Goal: Contribute content

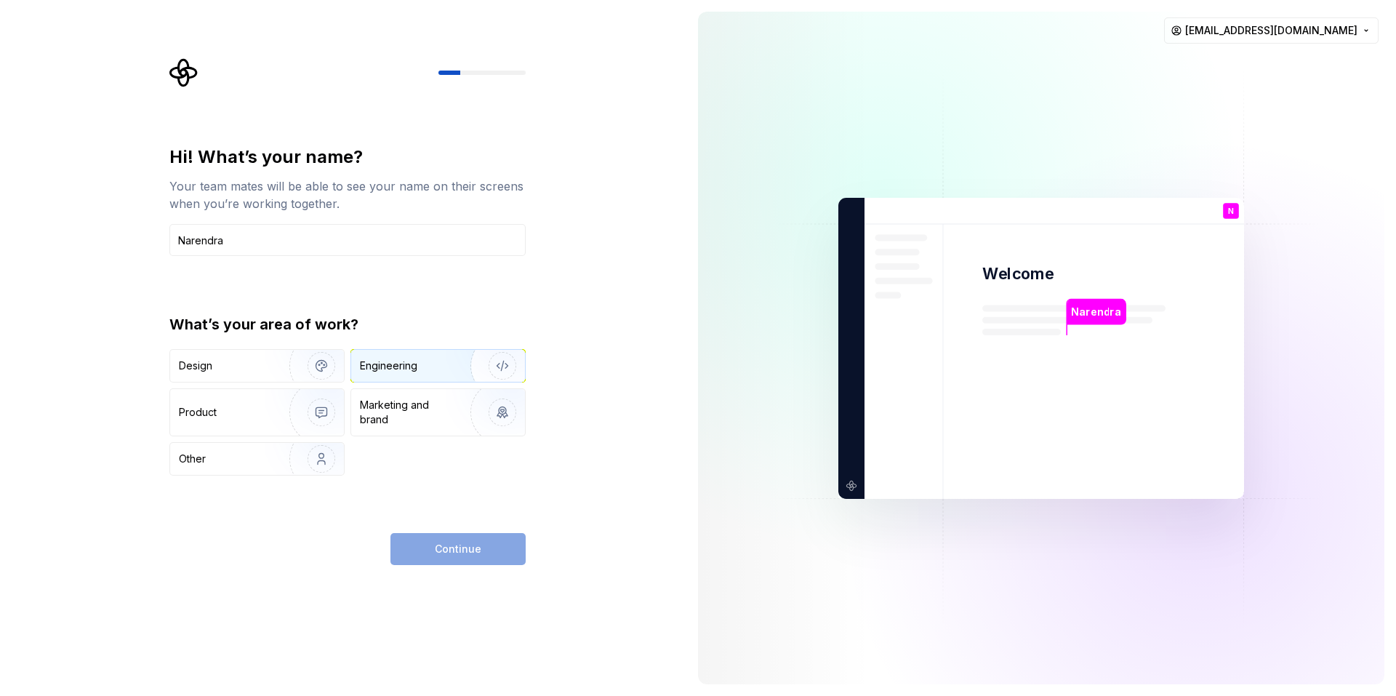
type input "Narendra"
click at [456, 355] on img "button" at bounding box center [492, 365] width 93 height 97
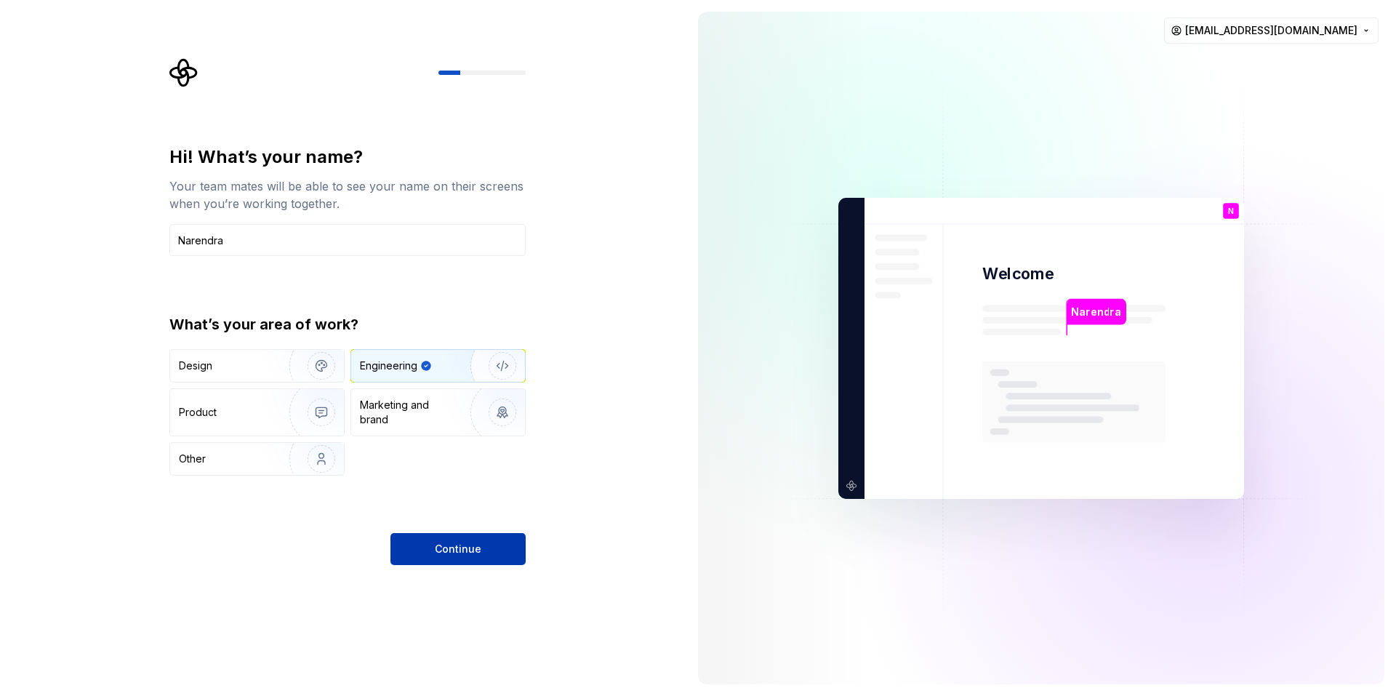
click at [465, 542] on span "Continue" at bounding box center [458, 549] width 47 height 15
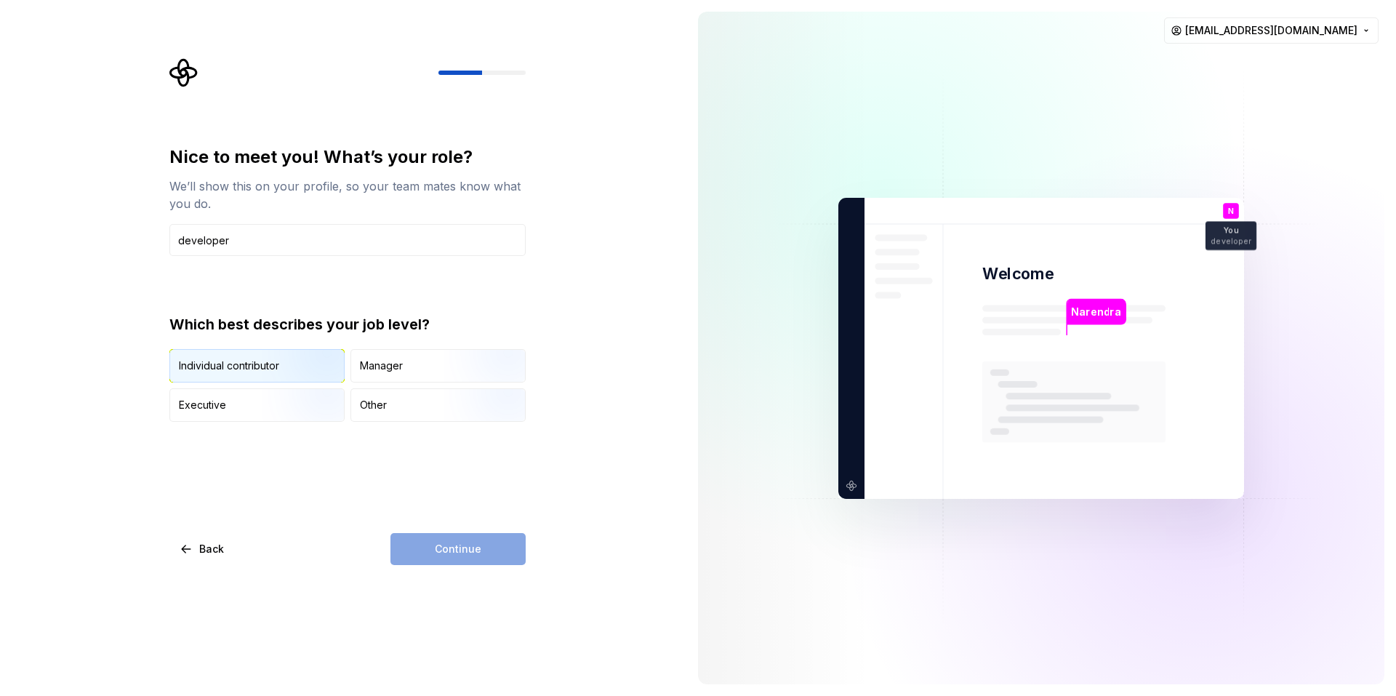
type input "developer"
click at [273, 351] on img "button" at bounding box center [308, 383] width 93 height 97
click at [481, 549] on button "Continue" at bounding box center [457, 549] width 135 height 32
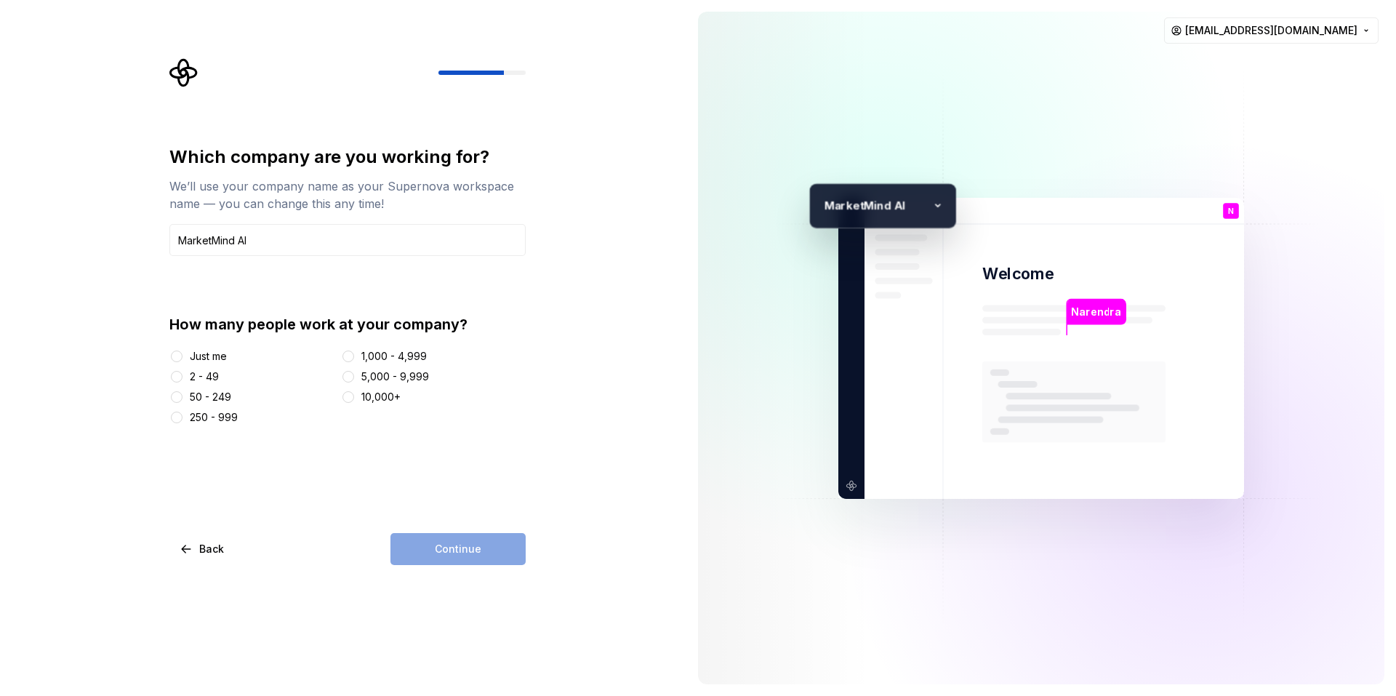
type input "MarketMind AI"
click at [204, 357] on div "Just me" at bounding box center [208, 356] width 37 height 15
click at [182, 357] on button "Just me" at bounding box center [177, 356] width 12 height 12
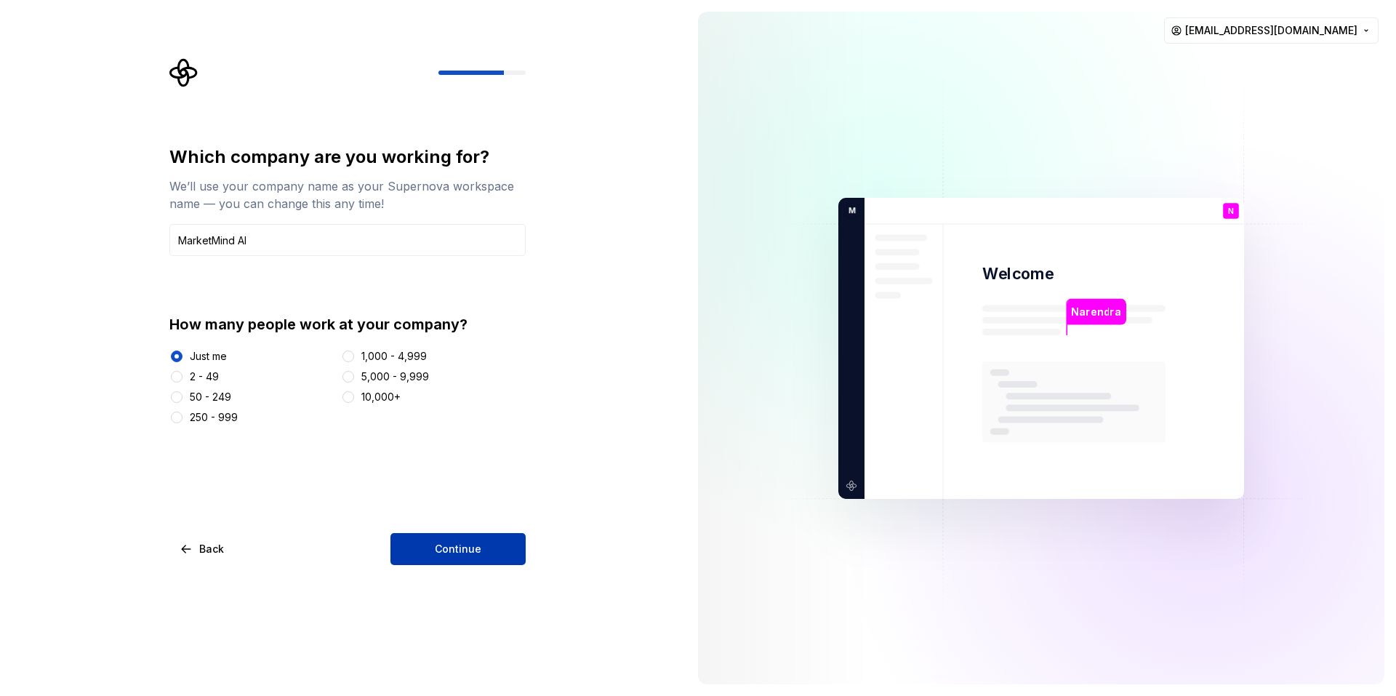
click at [452, 551] on span "Continue" at bounding box center [458, 549] width 47 height 15
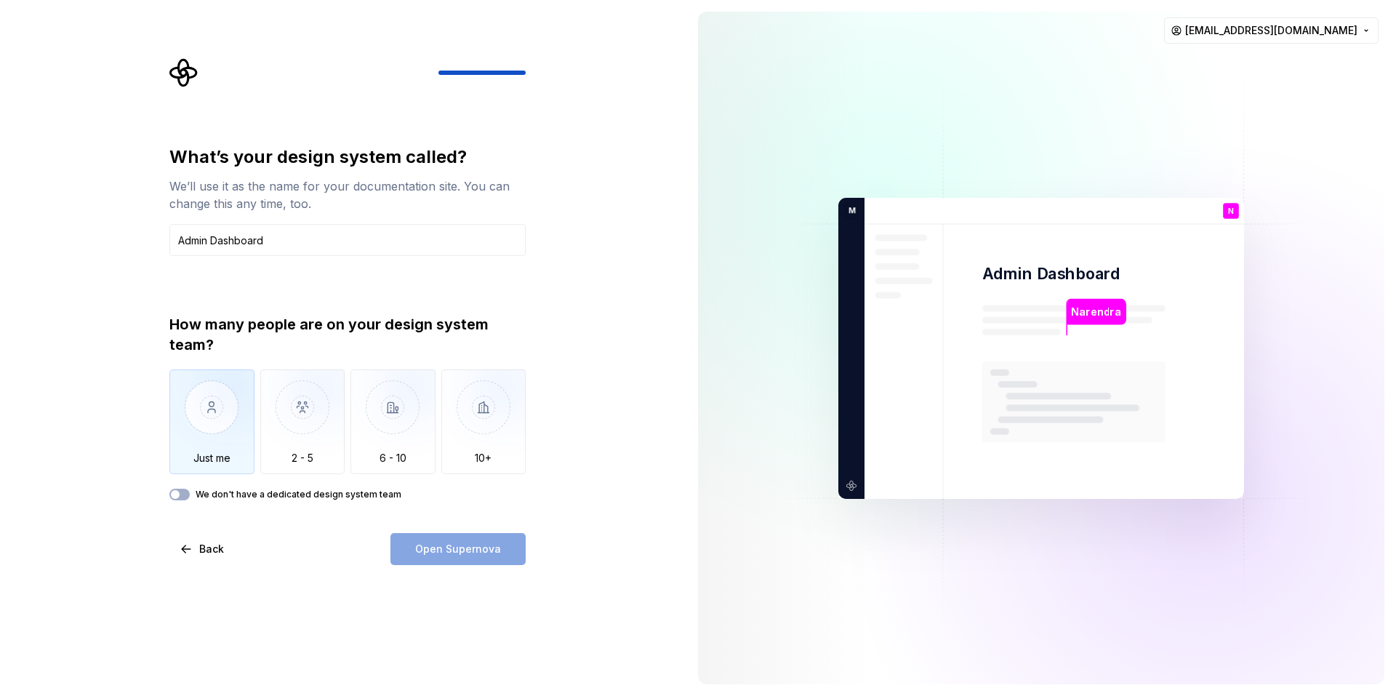
type input "Admin Dashboard"
click at [211, 422] on img "button" at bounding box center [211, 417] width 85 height 97
click at [470, 548] on span "Open Supernova" at bounding box center [458, 549] width 86 height 15
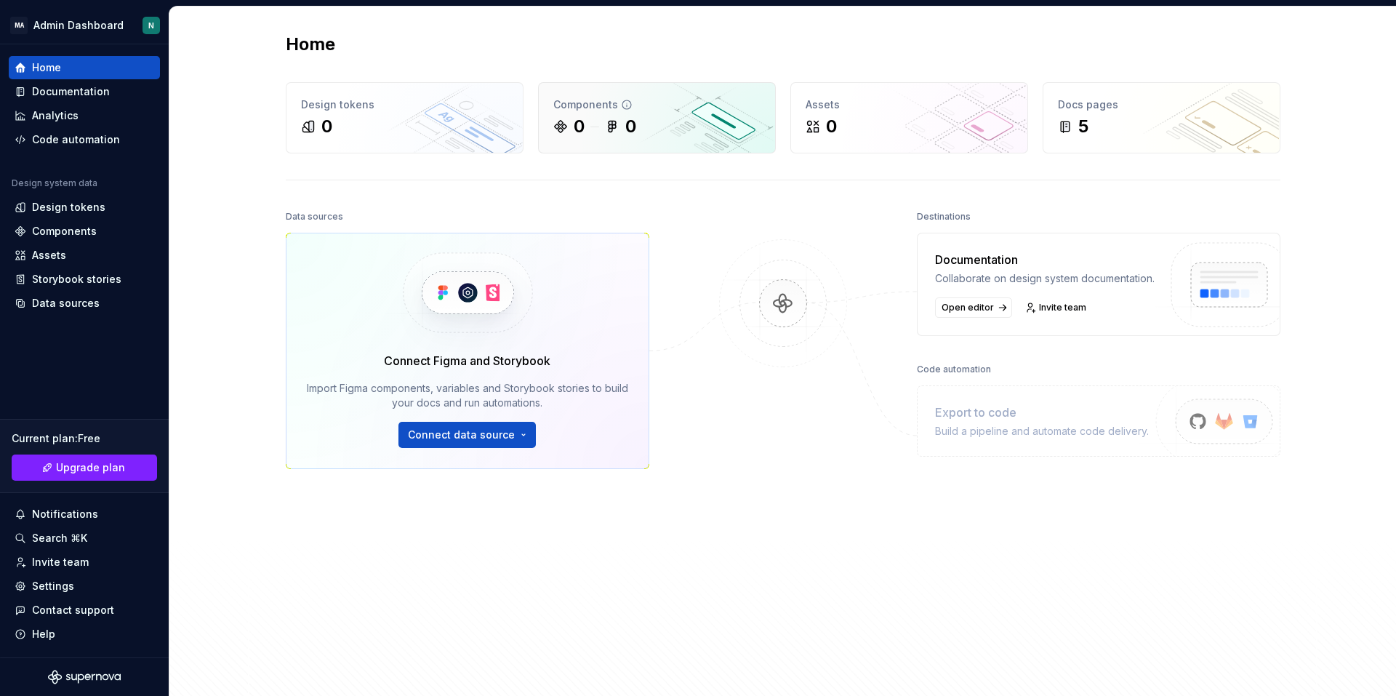
click at [621, 102] on icon at bounding box center [627, 105] width 12 height 12
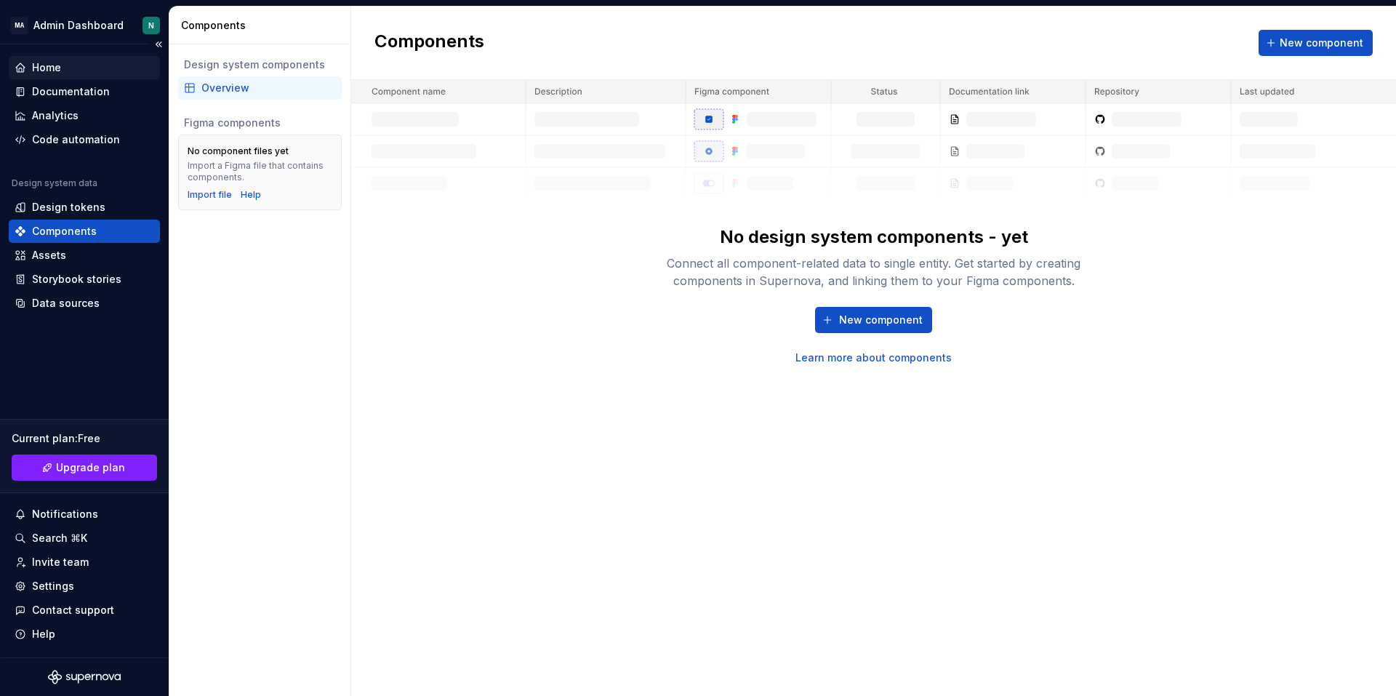
click at [79, 67] on div "Home" at bounding box center [85, 67] width 140 height 15
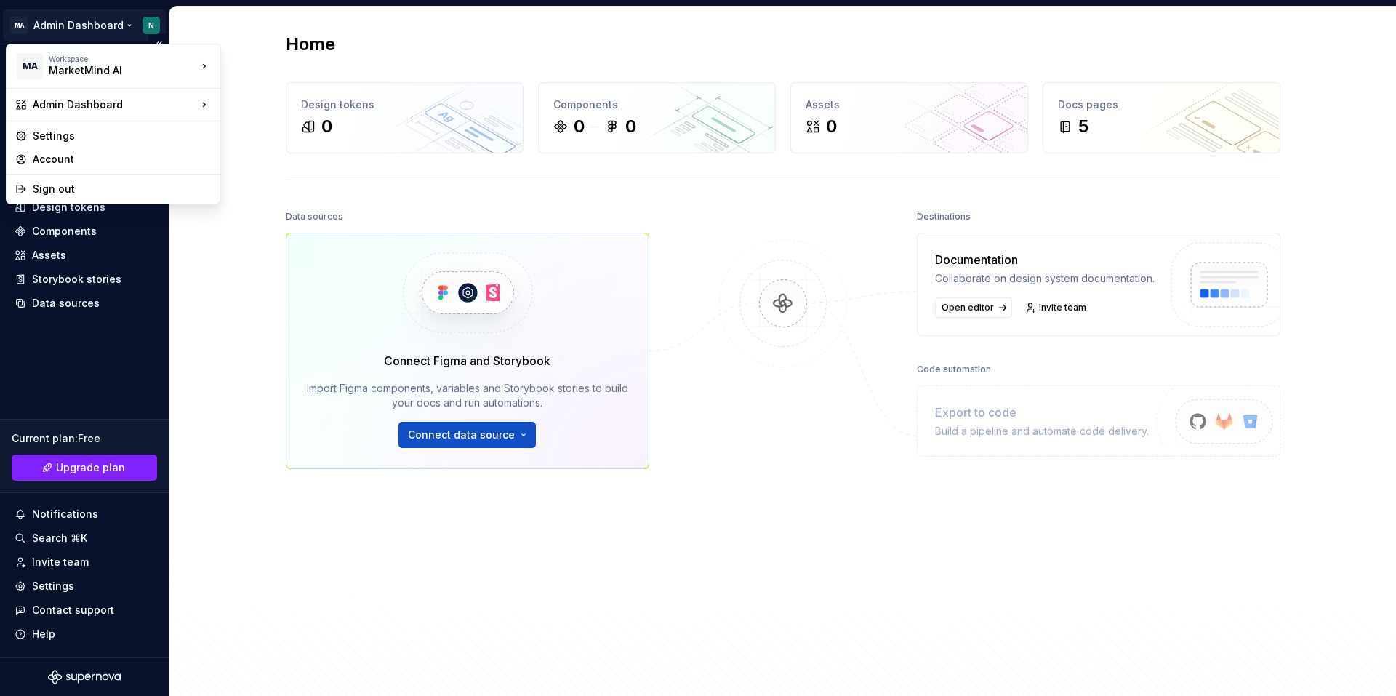
click at [131, 32] on html "MA Admin Dashboard N Home Documentation Analytics Code automation Design system…" at bounding box center [698, 348] width 1396 height 696
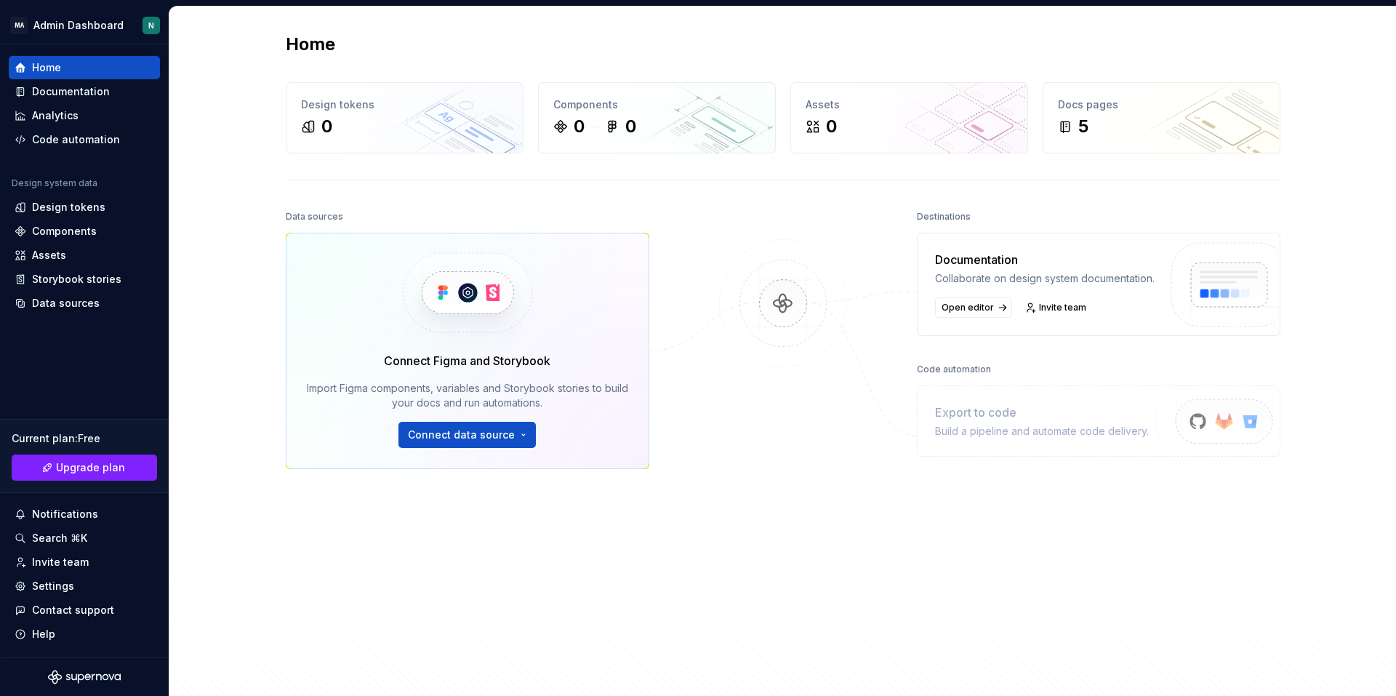
click at [255, 315] on html "MA Admin Dashboard N Home Documentation Analytics Code automation Design system…" at bounding box center [698, 348] width 1396 height 696
click at [974, 310] on div "Documentation Collaborate on design system documentation. Open editor Invite te…" at bounding box center [1045, 284] width 220 height 67
click at [976, 313] on span "Open editor" at bounding box center [967, 308] width 52 height 12
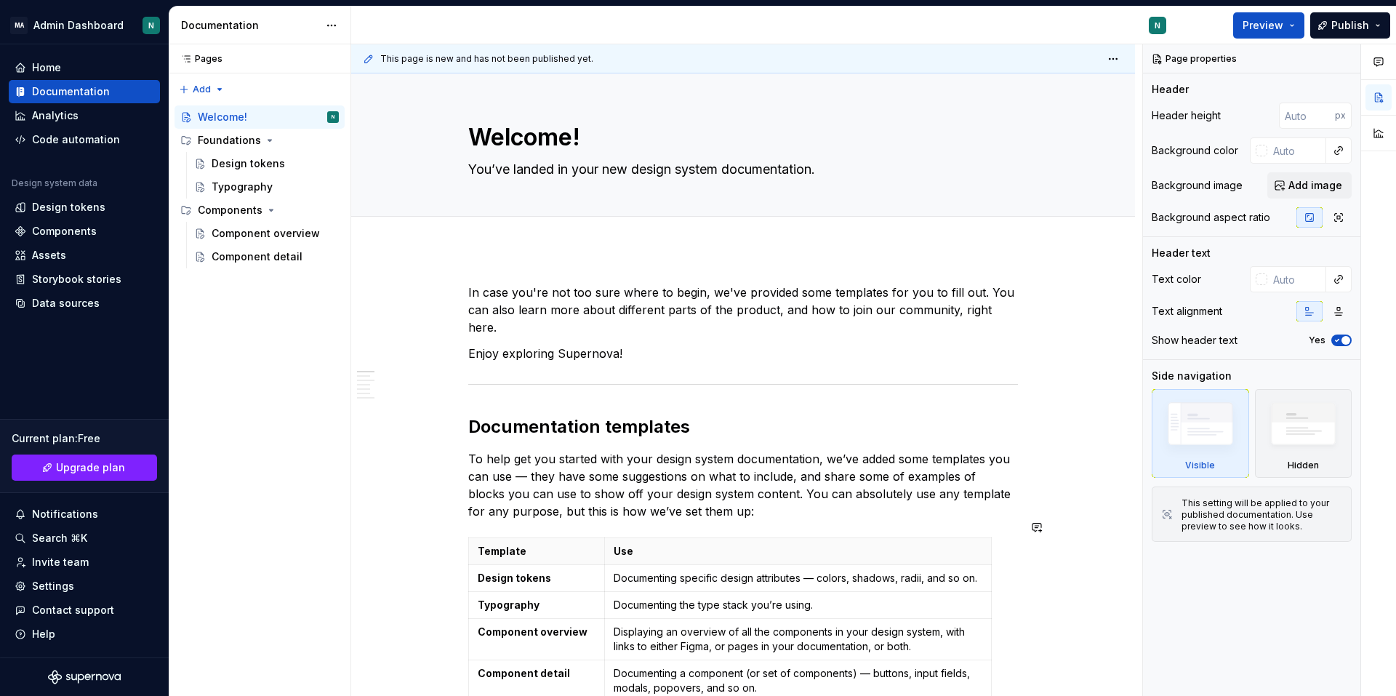
type textarea "*"
